Goal: Find specific page/section: Find specific page/section

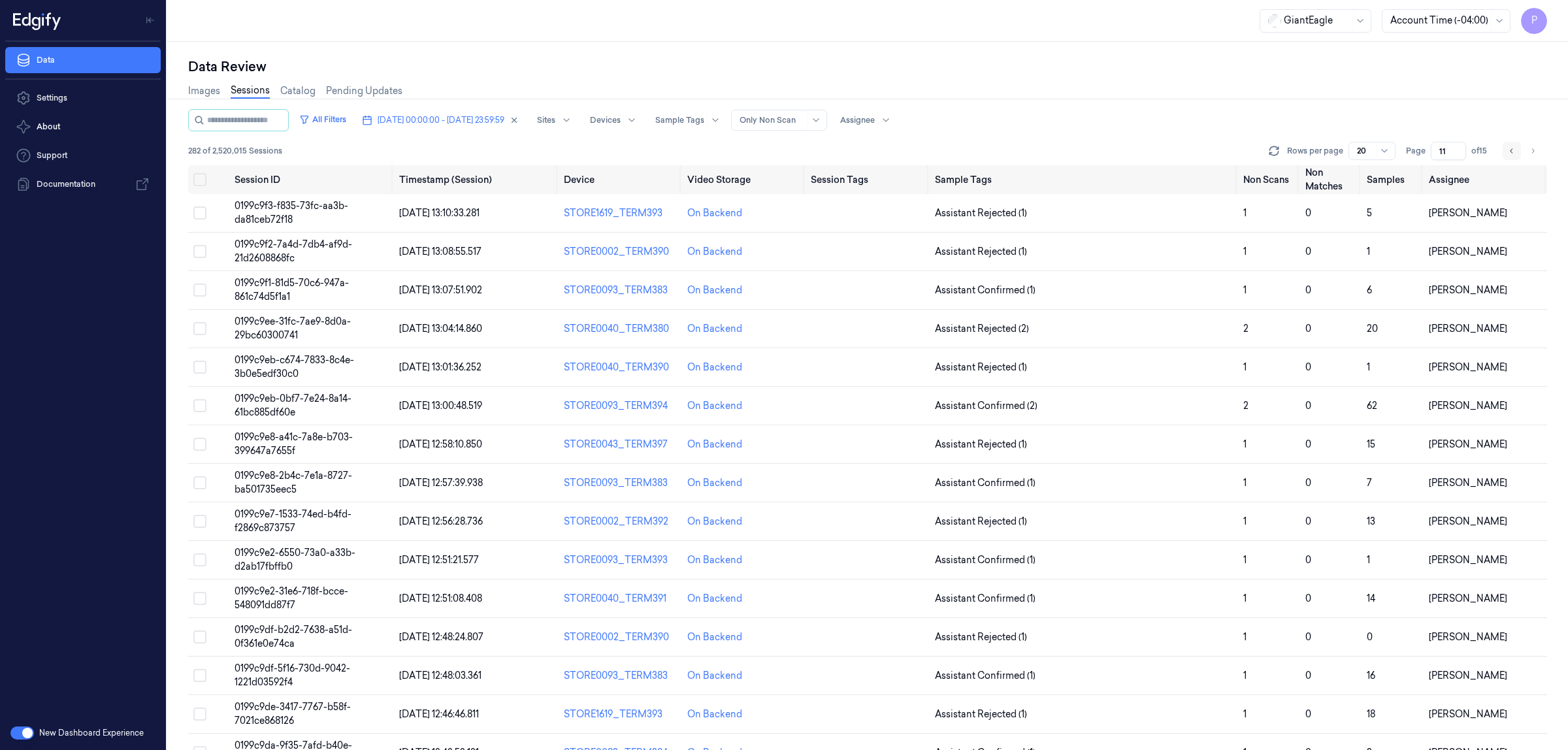
click at [1510, 152] on icon "Go to previous page" at bounding box center [1512, 151] width 8 height 11
click at [1515, 149] on icon "Go to previous page" at bounding box center [1512, 151] width 8 height 11
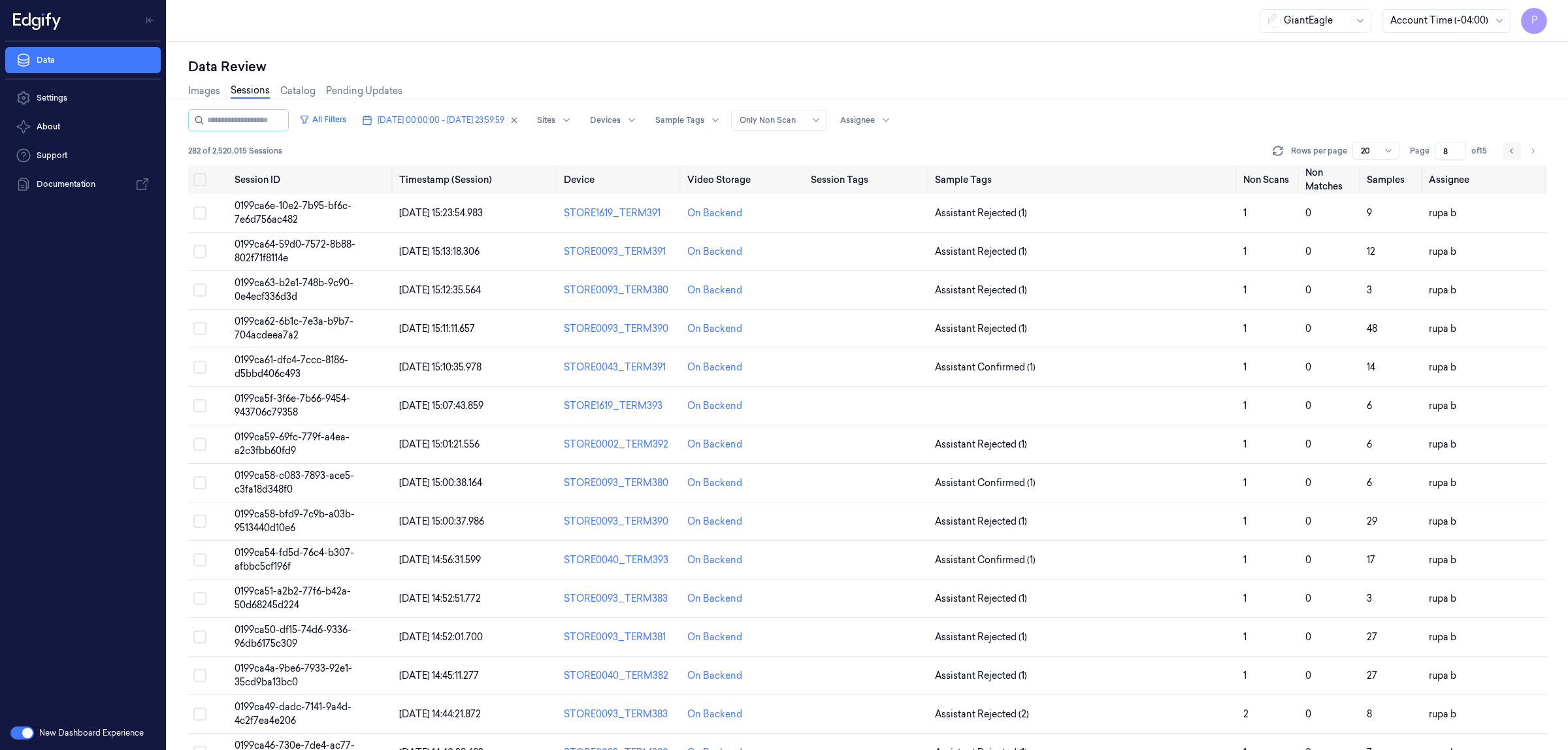
click at [1513, 148] on icon "Go to previous page" at bounding box center [1511, 150] width 3 height 5
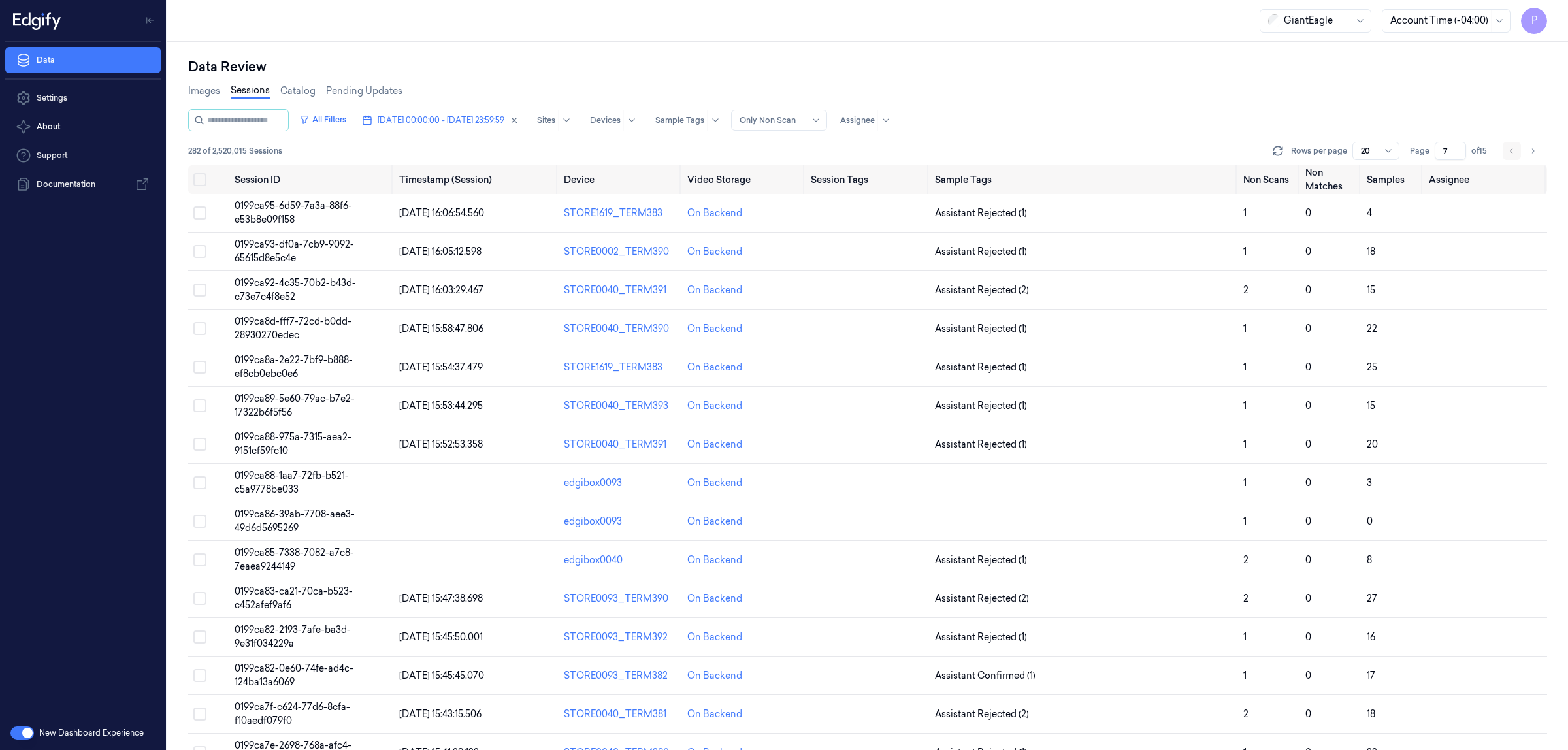
click at [1508, 146] on icon "Go to previous page" at bounding box center [1512, 151] width 8 height 11
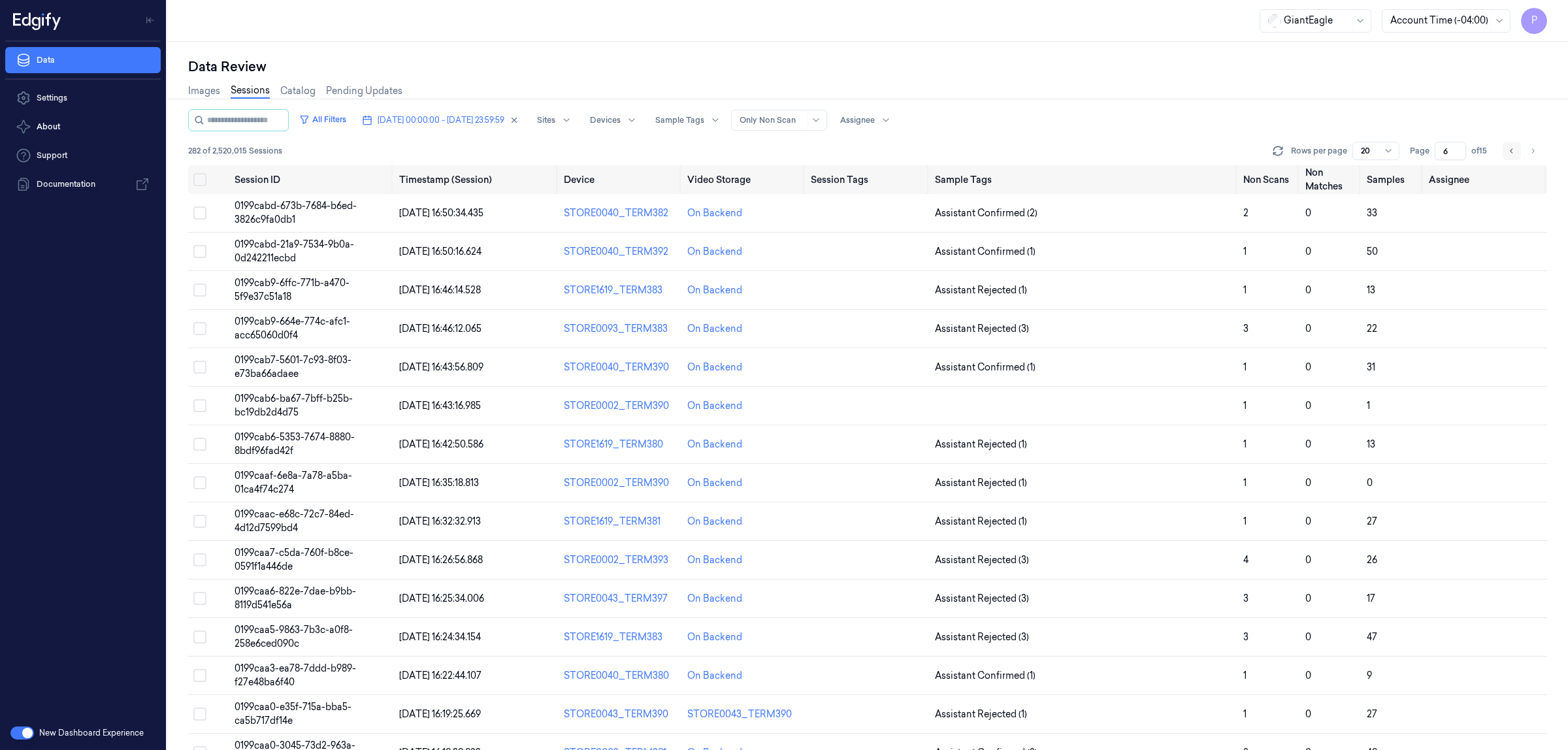
click at [1511, 151] on icon "Go to previous page" at bounding box center [1512, 151] width 8 height 11
click at [1511, 150] on icon "Go to previous page" at bounding box center [1512, 151] width 8 height 11
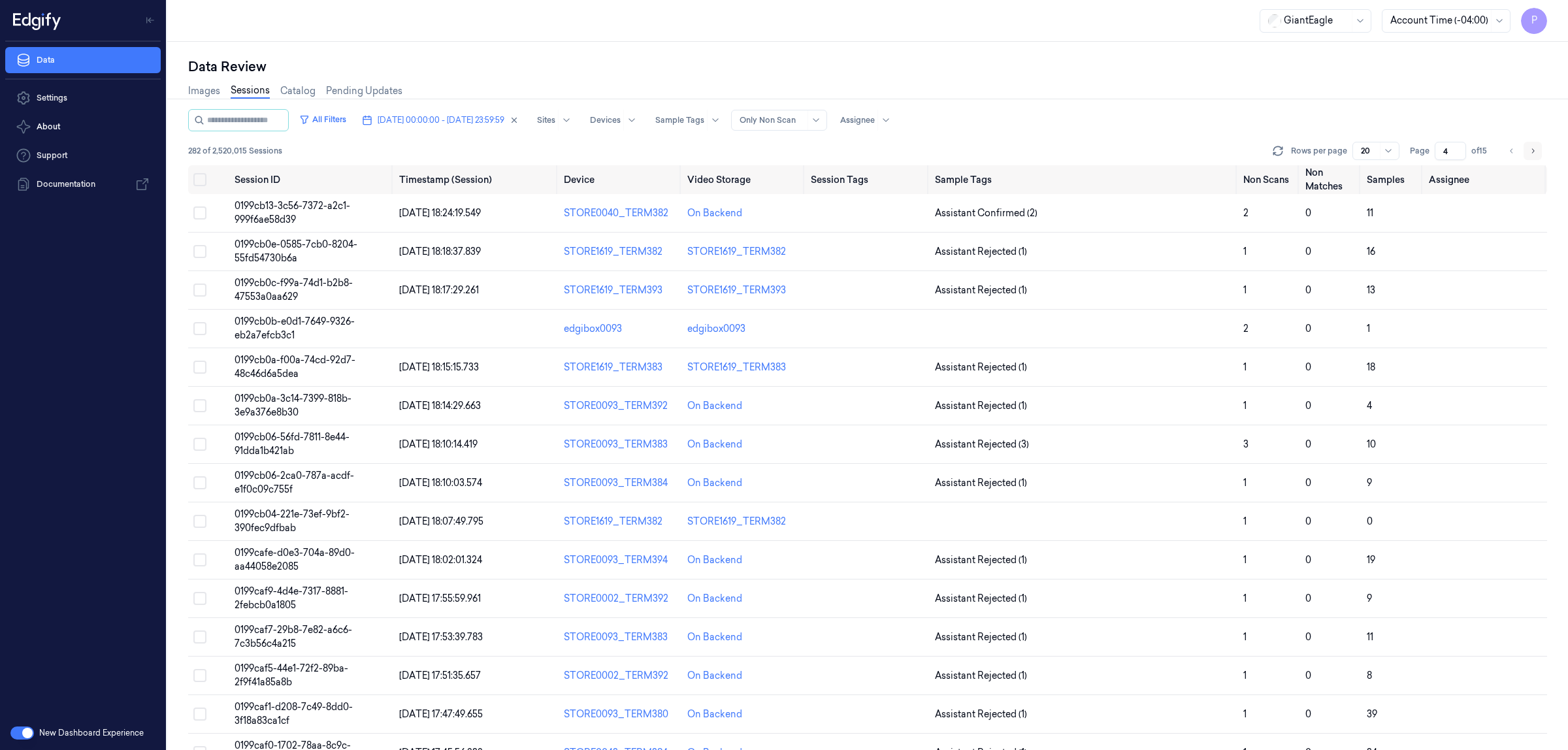
click at [1536, 148] on icon "Go to next page" at bounding box center [1533, 151] width 8 height 11
click at [1529, 149] on icon "Go to next page" at bounding box center [1533, 151] width 8 height 11
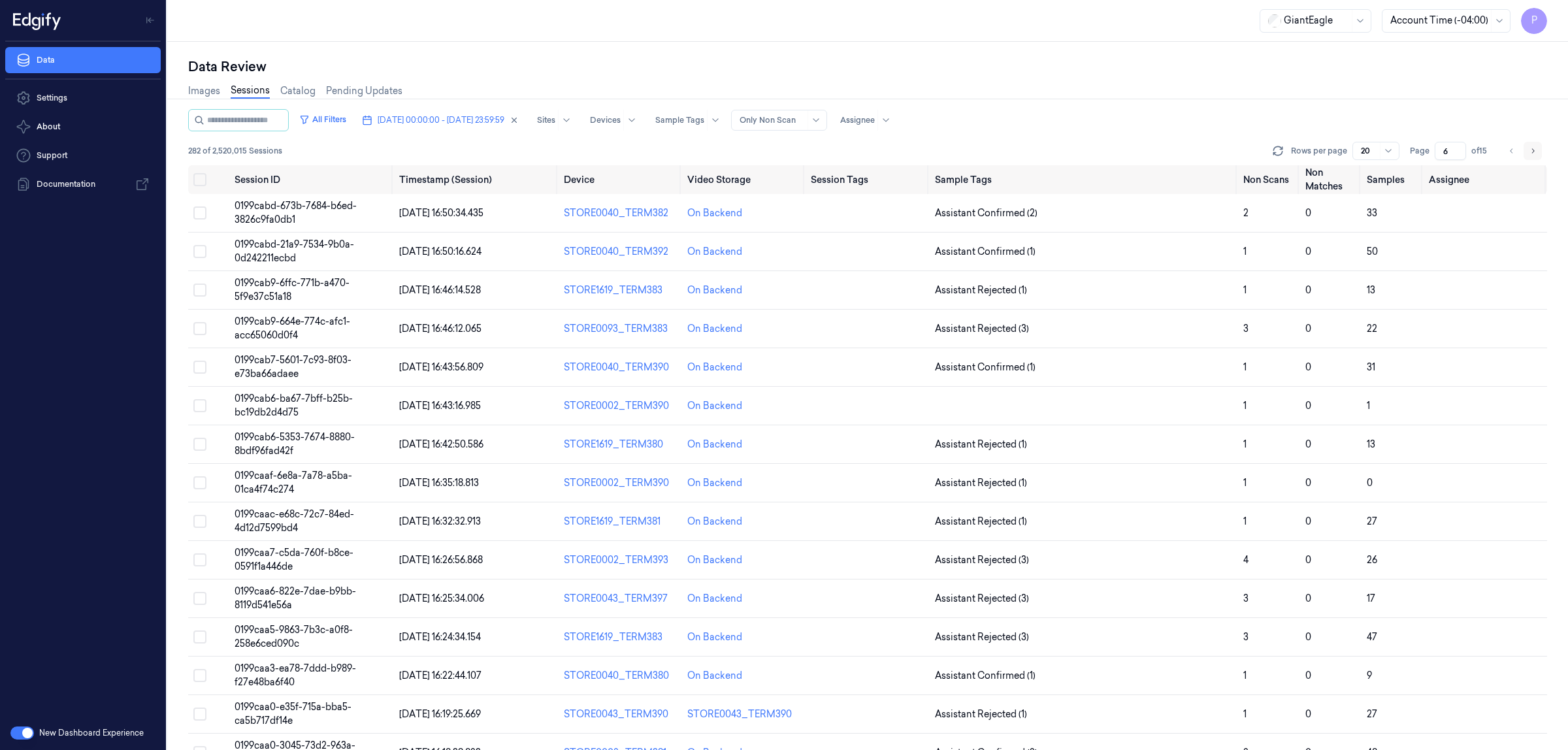
click at [1537, 146] on button "Go to next page" at bounding box center [1532, 150] width 18 height 18
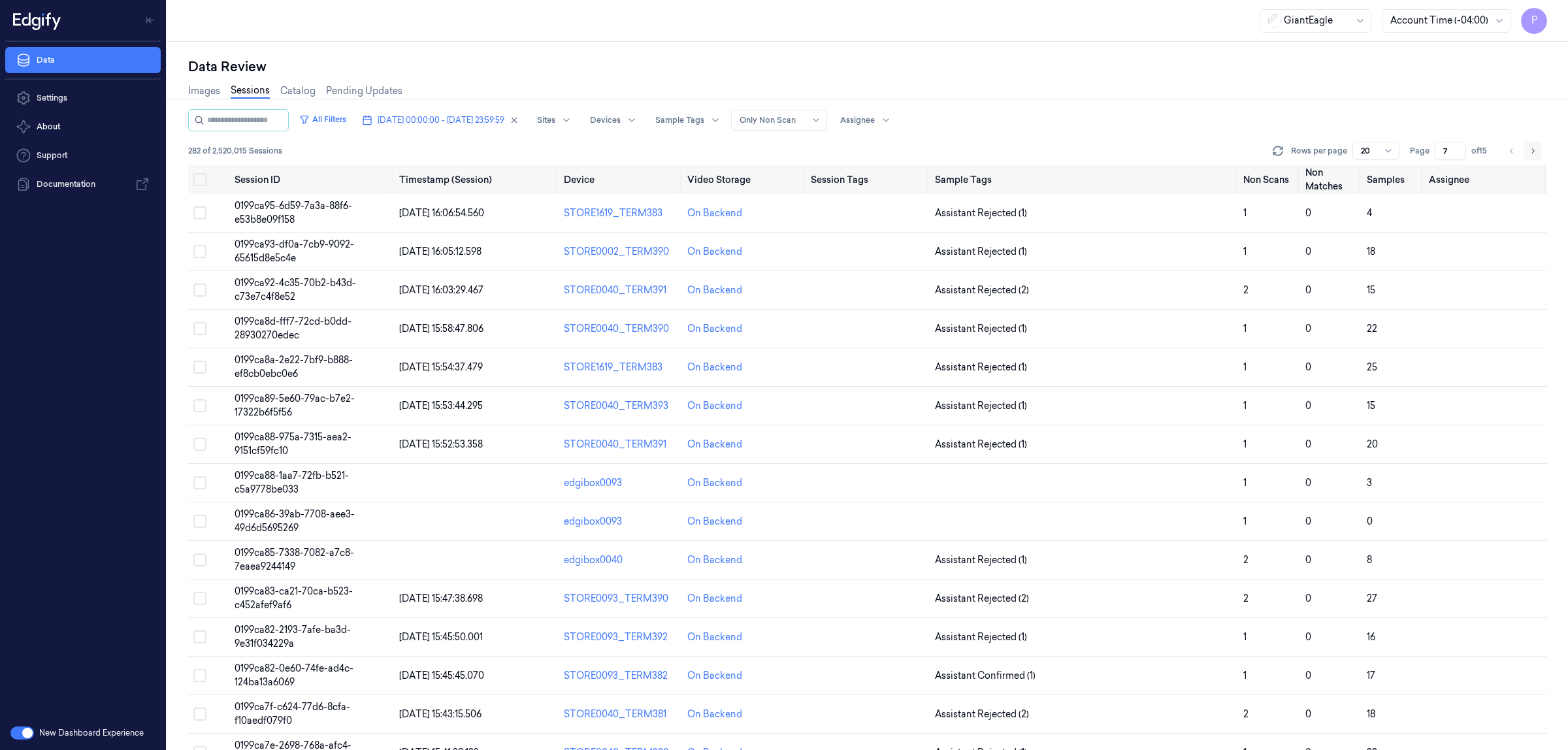
click at [1539, 152] on button "Go to next page" at bounding box center [1532, 150] width 18 height 18
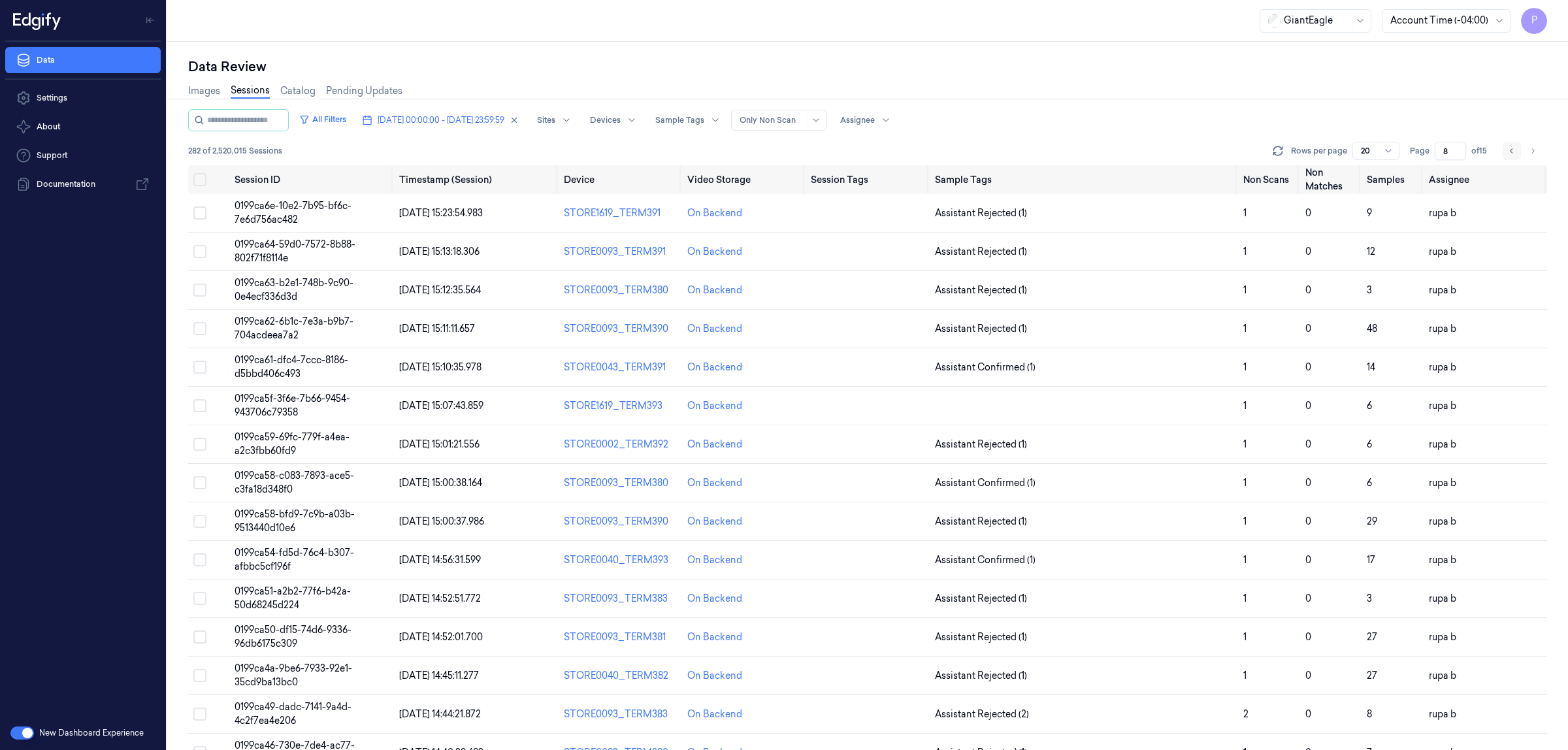
click at [1511, 148] on icon "Go to previous page" at bounding box center [1512, 151] width 8 height 11
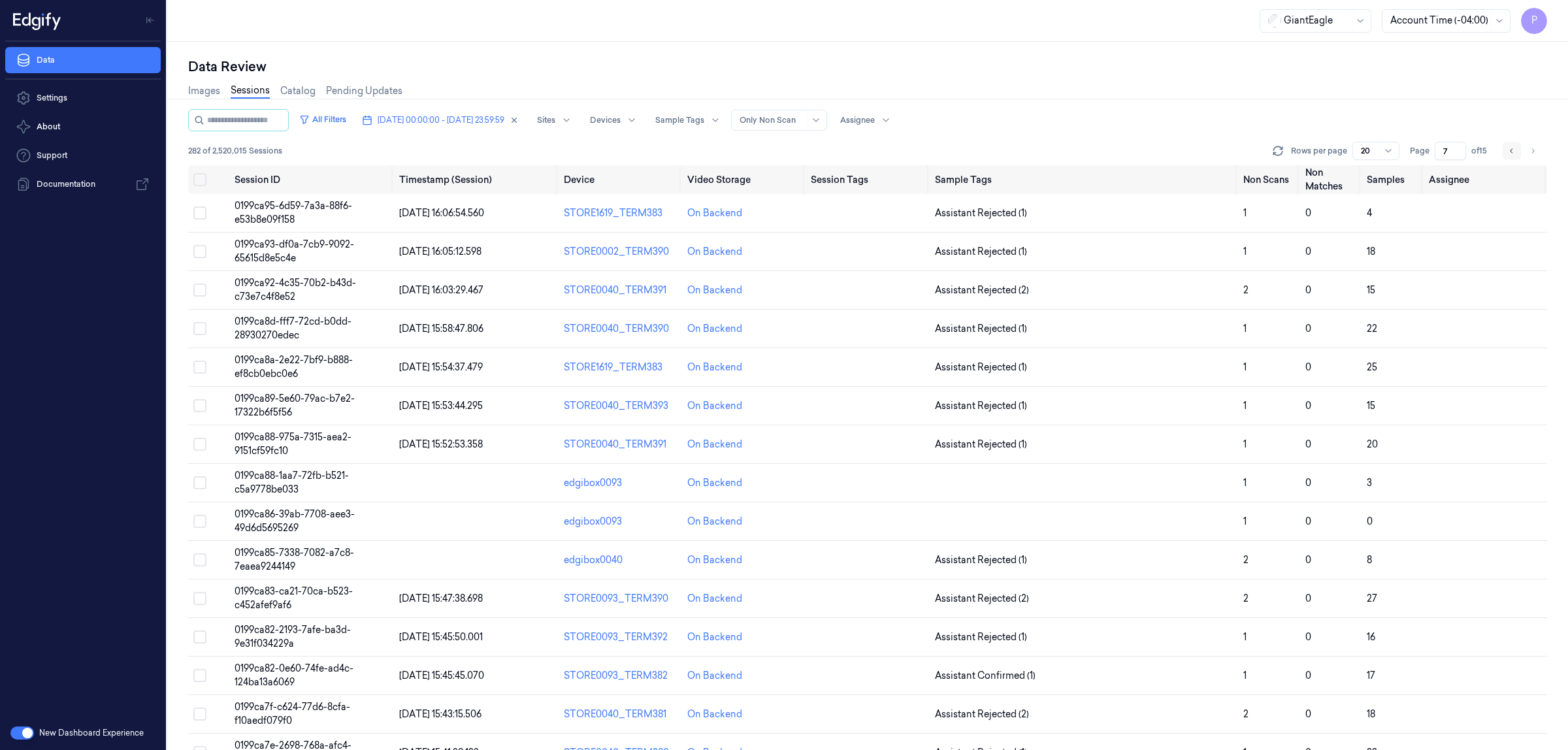
click at [1511, 148] on icon "Go to previous page" at bounding box center [1512, 151] width 8 height 11
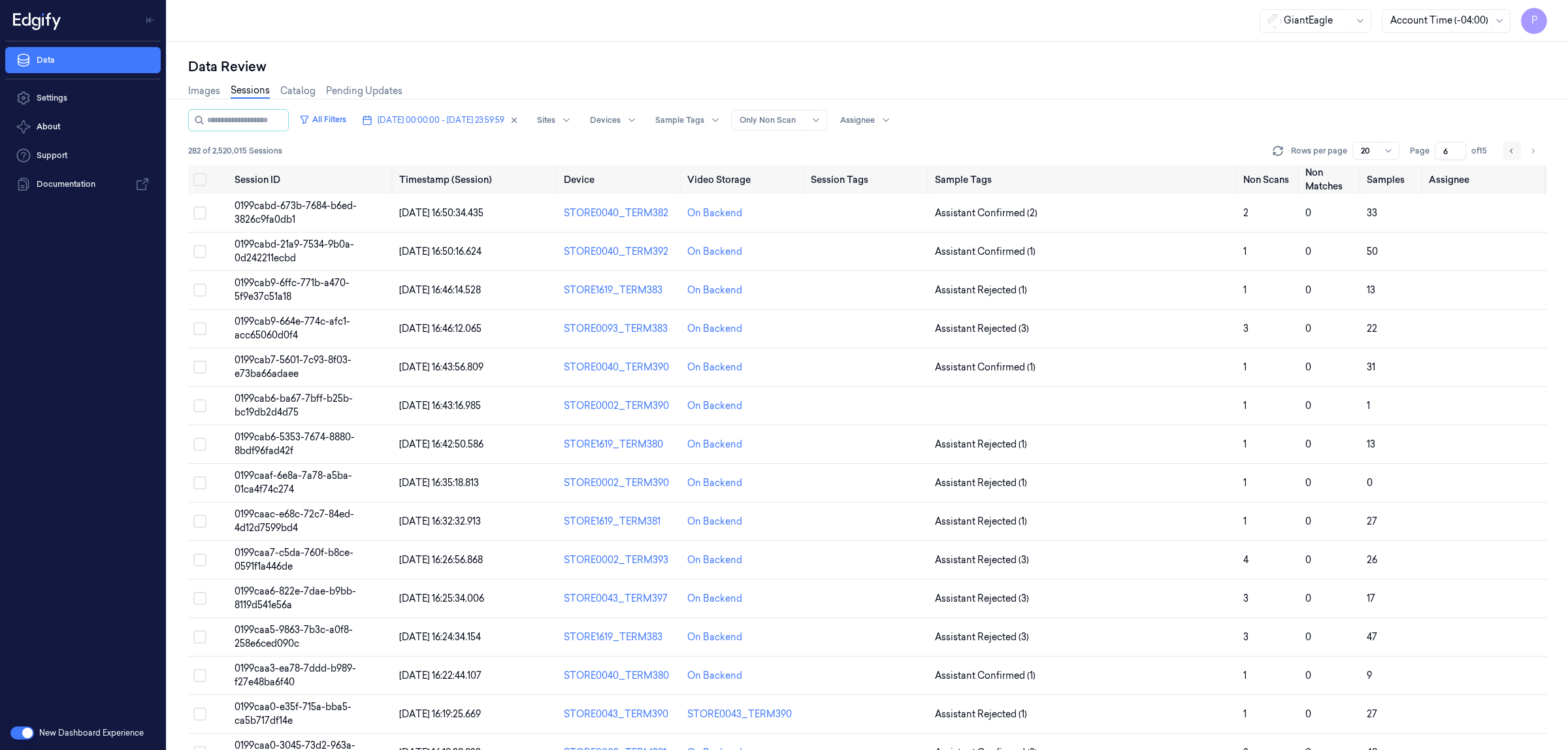
click at [1511, 148] on icon "Go to previous page" at bounding box center [1512, 151] width 8 height 11
type input "4"
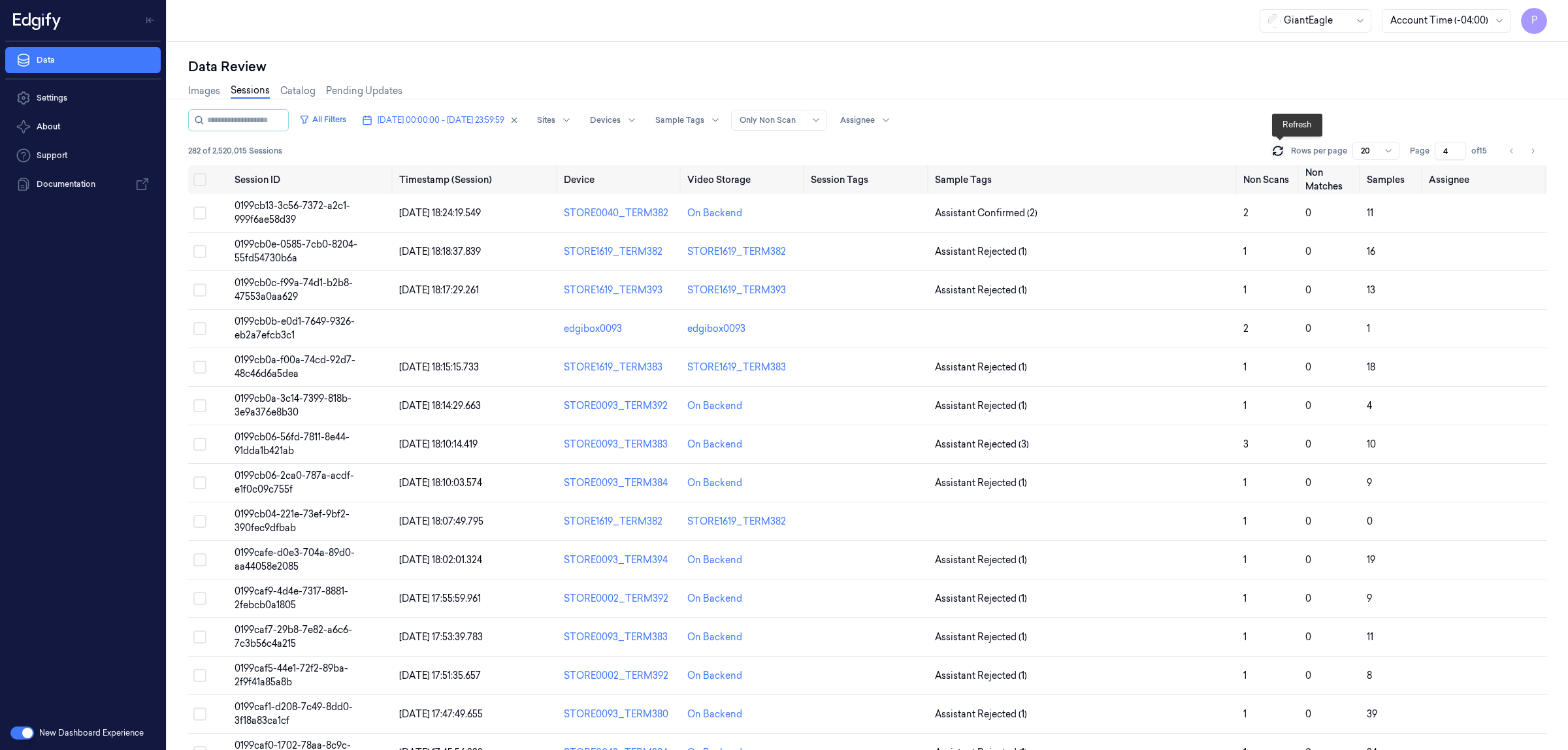
click at [1279, 150] on icon at bounding box center [1278, 151] width 13 height 13
